Goal: Task Accomplishment & Management: Manage account settings

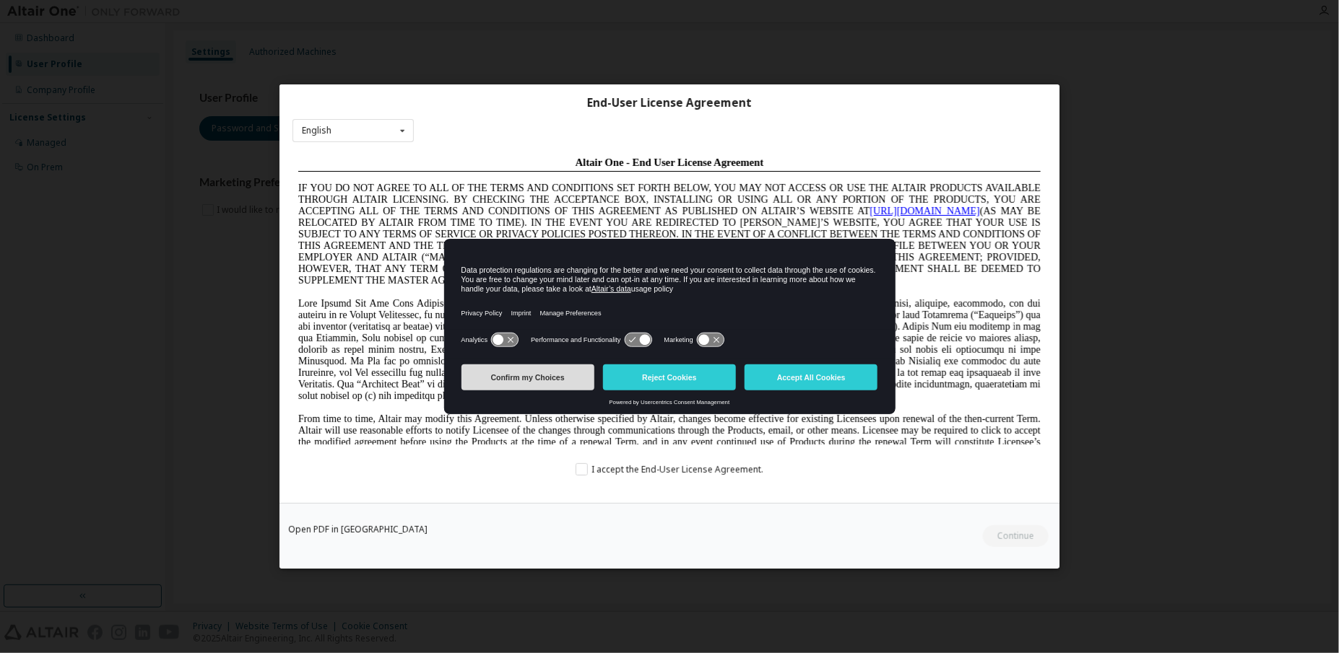
click at [560, 378] on button "Confirm my Choices" at bounding box center [527, 378] width 133 height 26
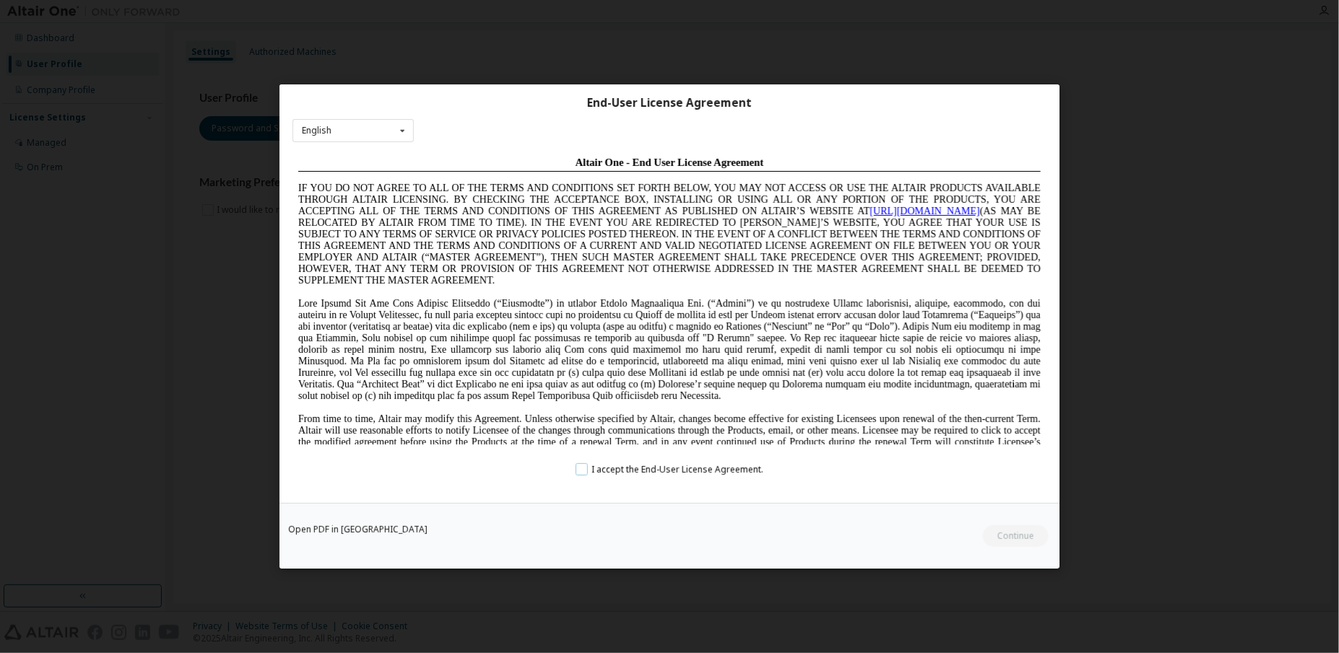
click at [586, 469] on label "I accept the End-User License Agreement." at bounding box center [669, 469] width 188 height 12
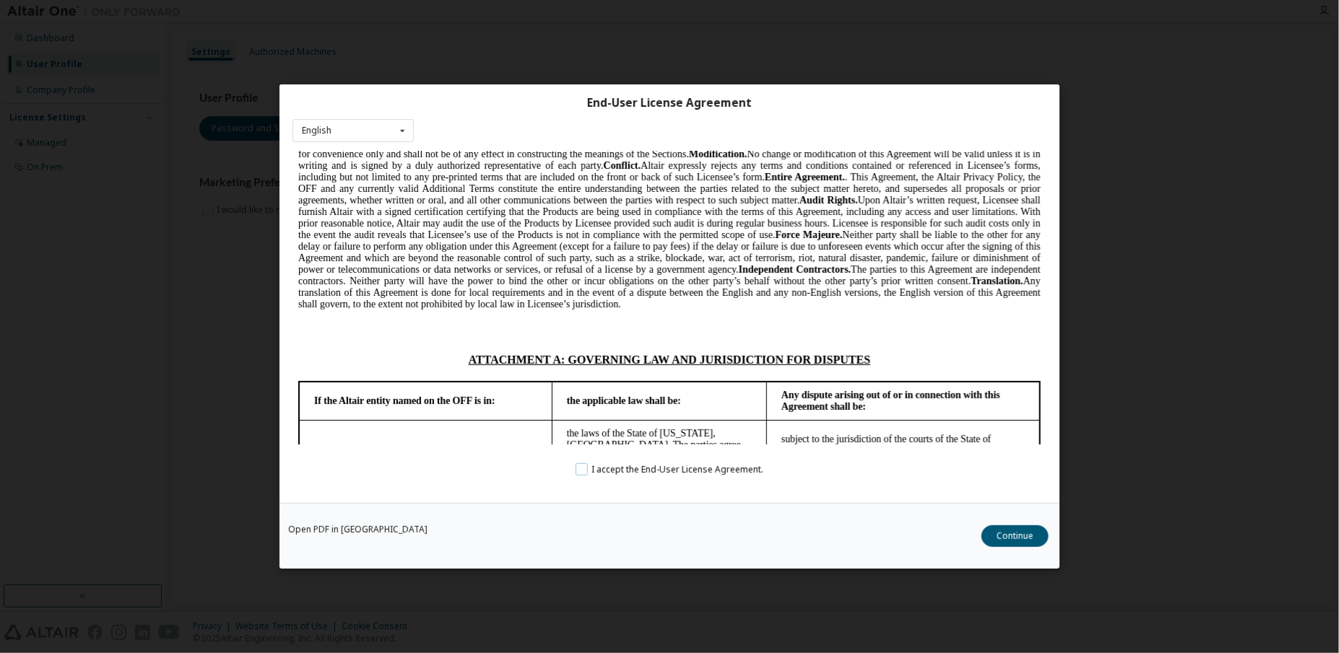
scroll to position [3824, 0]
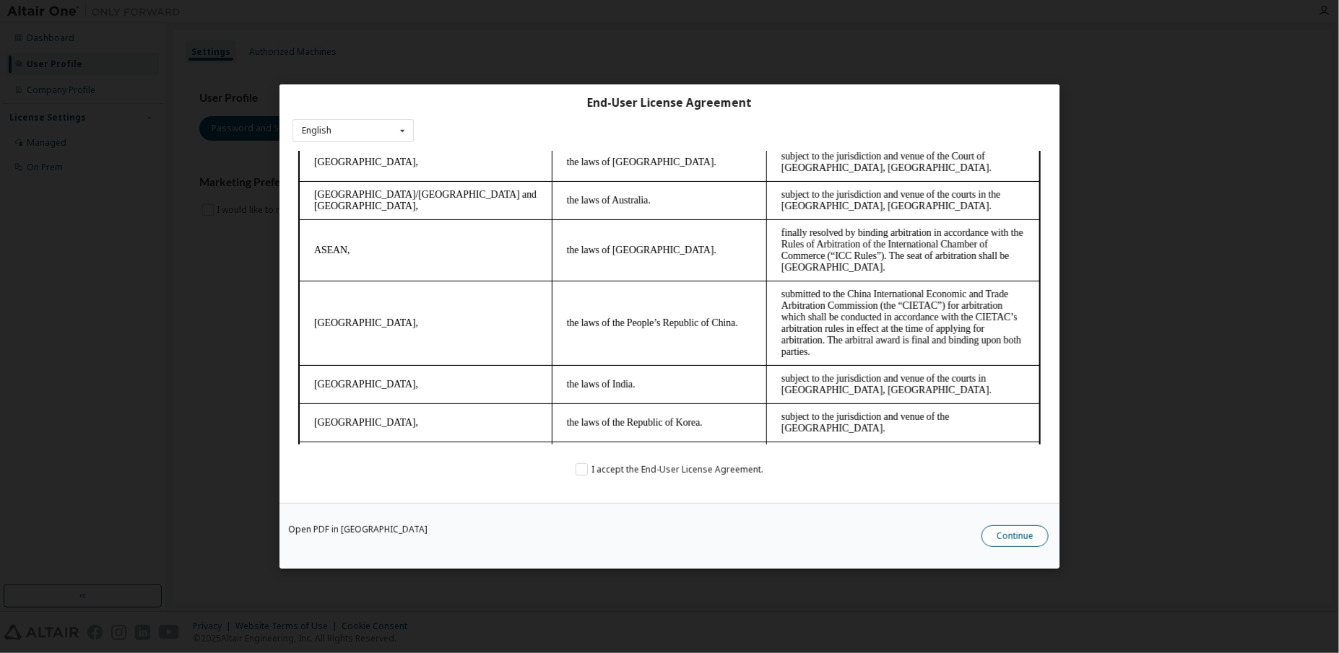
click at [1019, 537] on button "Continue" at bounding box center [1014, 537] width 67 height 22
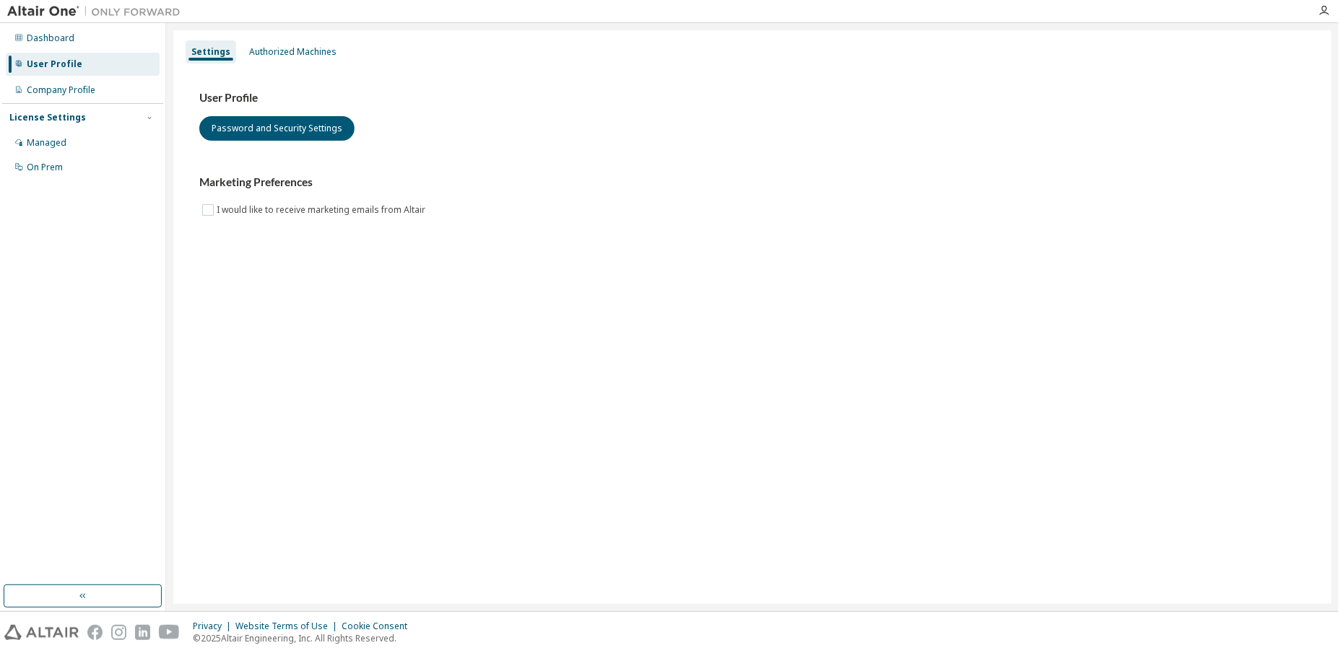
drag, startPoint x: 315, startPoint y: 53, endPoint x: 332, endPoint y: 34, distance: 26.1
click at [316, 53] on div "Authorized Machines" at bounding box center [292, 52] width 87 height 12
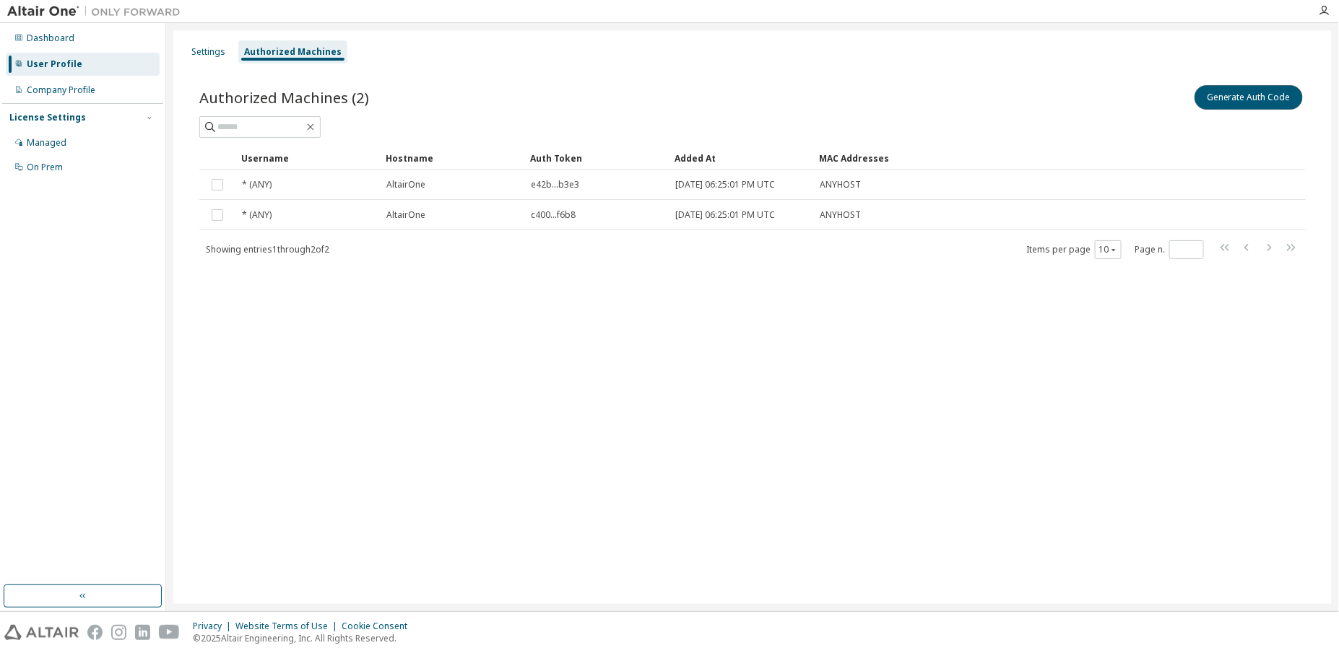
drag, startPoint x: 1261, startPoint y: 107, endPoint x: 1274, endPoint y: 110, distance: 13.3
click at [1263, 106] on button "Generate Auth Code" at bounding box center [1248, 97] width 108 height 25
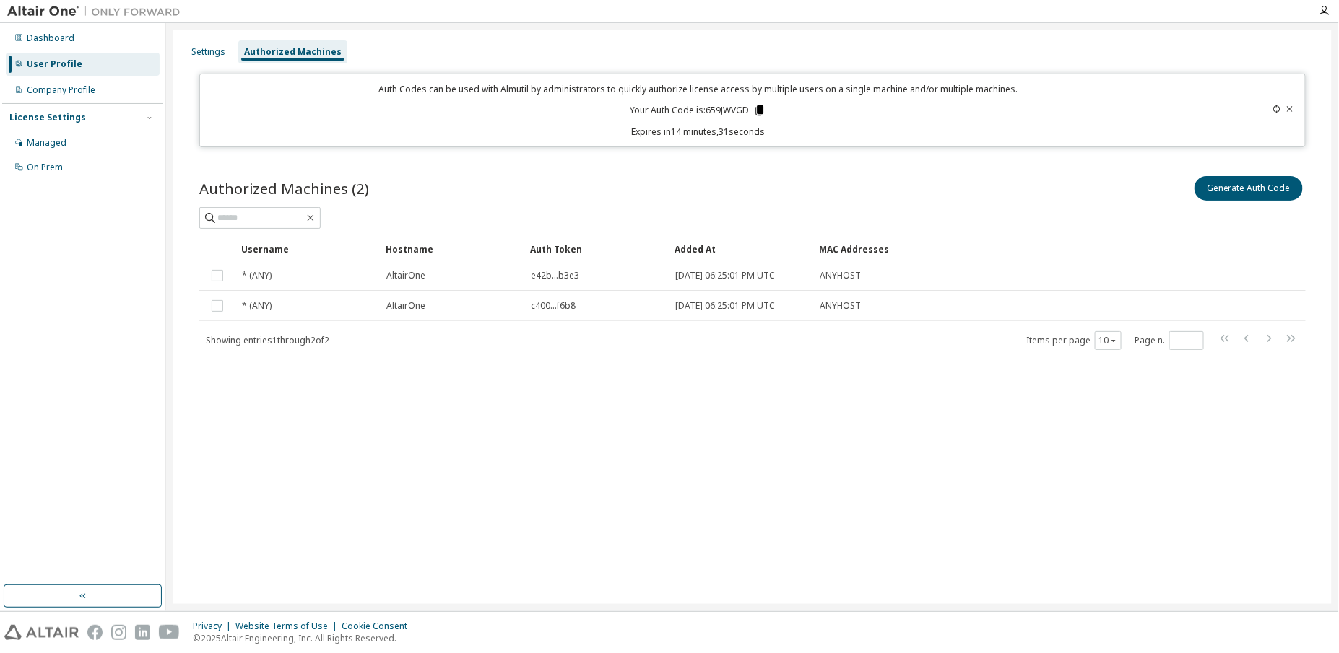
click at [757, 110] on icon at bounding box center [760, 110] width 8 height 10
click at [760, 109] on icon at bounding box center [760, 110] width 8 height 10
click at [762, 111] on icon at bounding box center [760, 110] width 8 height 10
